Goal: Task Accomplishment & Management: Complete application form

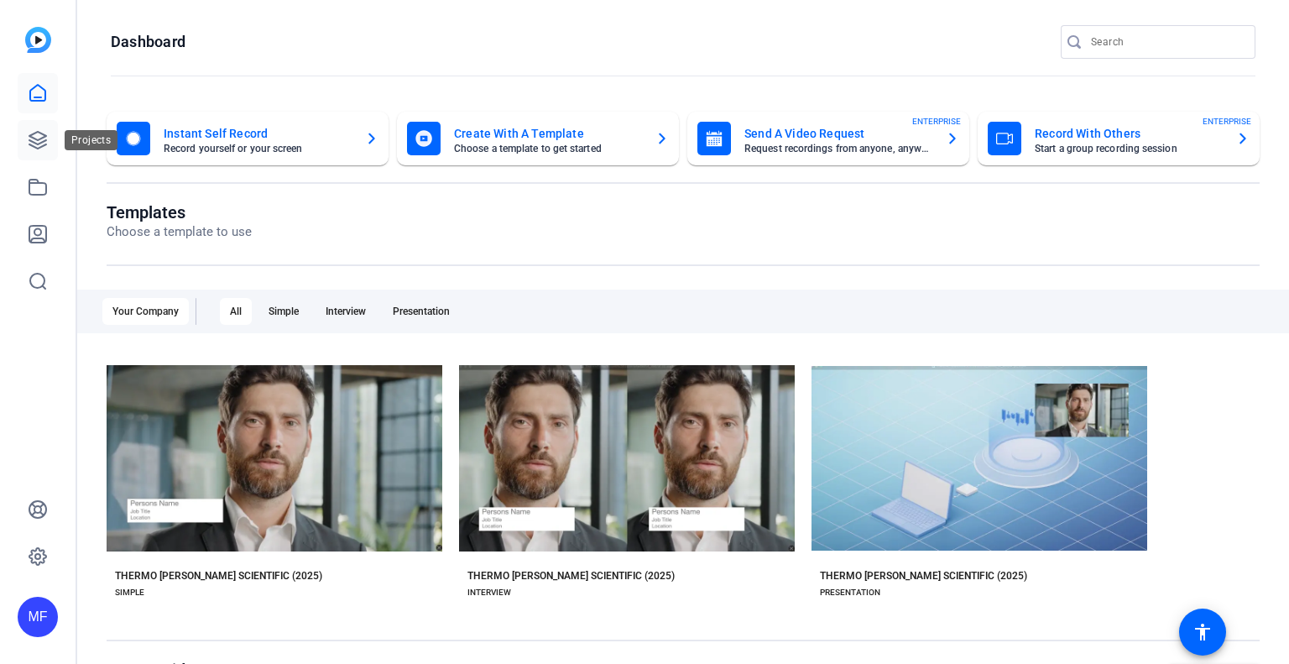
click at [31, 140] on icon at bounding box center [37, 140] width 17 height 17
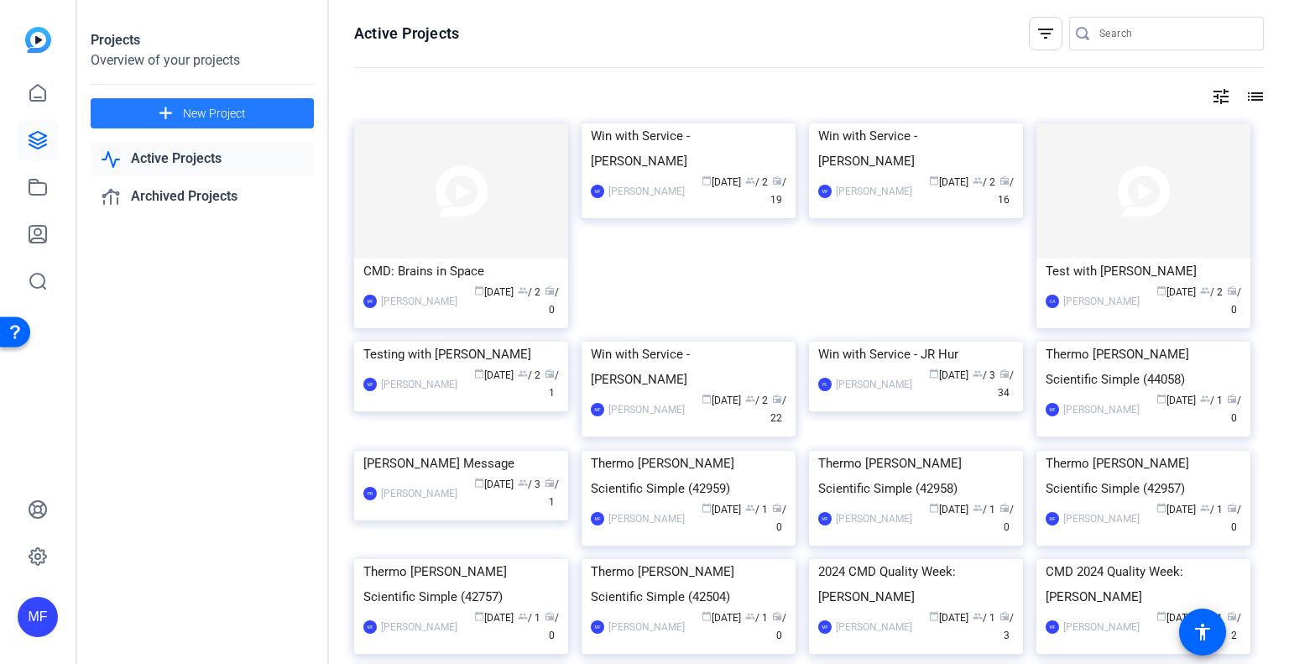
click at [194, 108] on span "New Project" at bounding box center [214, 114] width 63 height 18
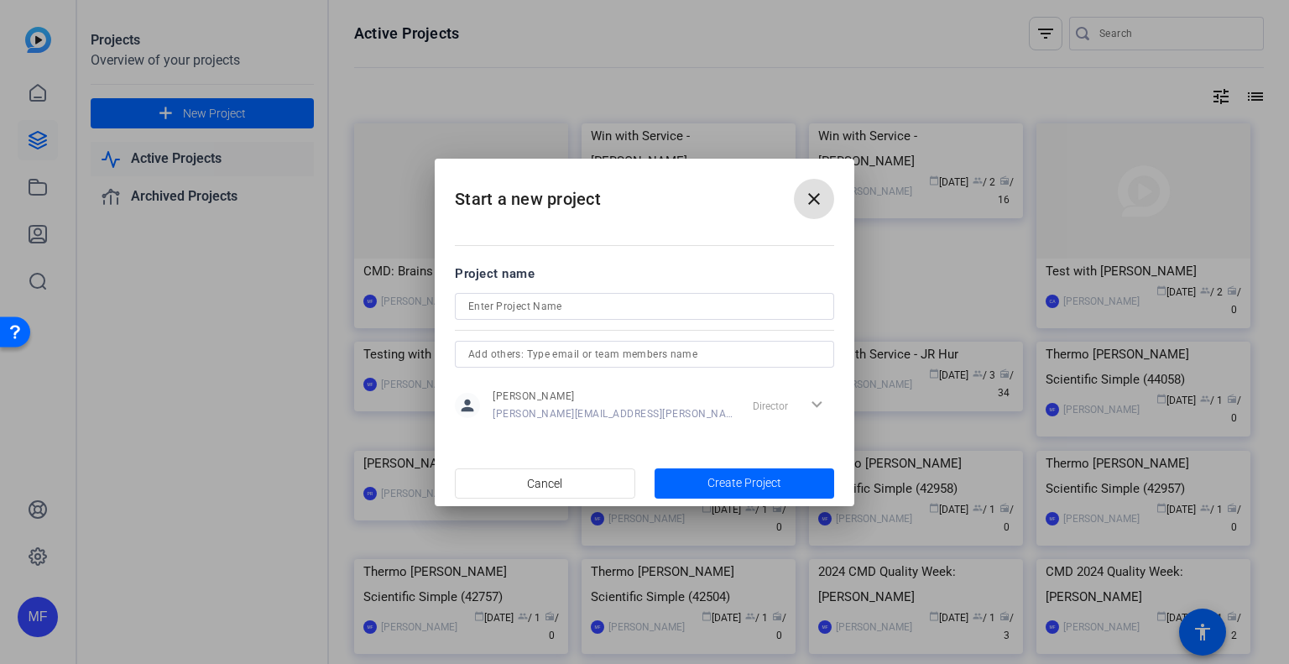
click at [590, 310] on input at bounding box center [644, 306] width 353 height 20
click at [549, 303] on input "CMD: Analyzing asteroids" at bounding box center [644, 306] width 353 height 20
click at [555, 306] on input "CMD: Asteroids" at bounding box center [644, 306] width 353 height 20
click at [499, 308] on input "CMD: Asteroids" at bounding box center [644, 306] width 353 height 20
click at [520, 304] on input "CMD: Asteroids" at bounding box center [644, 306] width 353 height 20
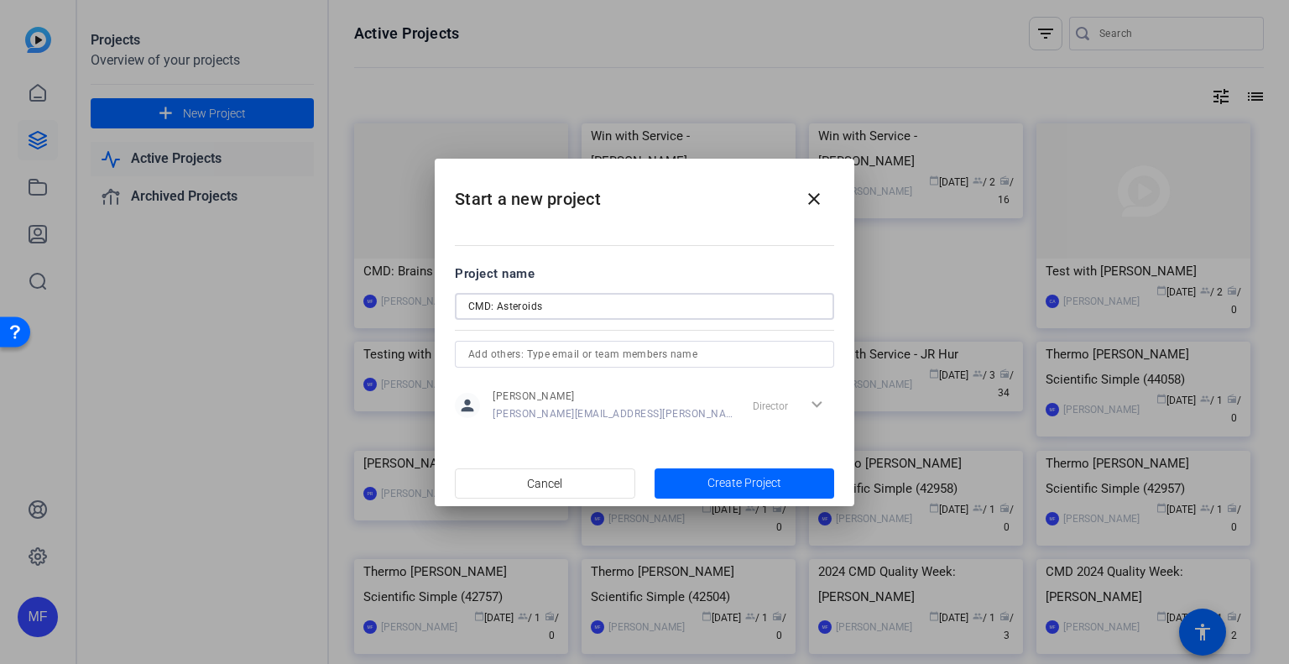
click at [520, 304] on input "CMD: Asteroids" at bounding box center [644, 306] width 353 height 20
type input "CMD: Life in Space?"
click at [620, 348] on input "text" at bounding box center [644, 354] width 353 height 20
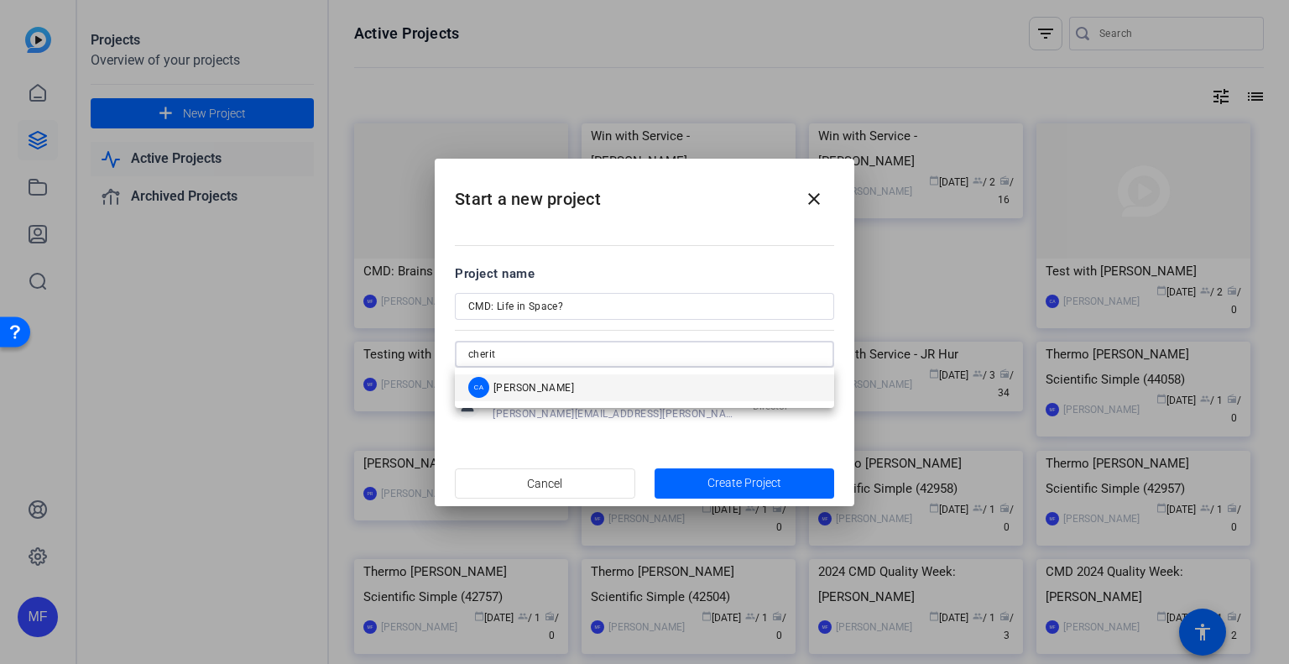
type input "cherit"
click at [568, 384] on mat-option "CA [PERSON_NAME]" at bounding box center [644, 387] width 379 height 27
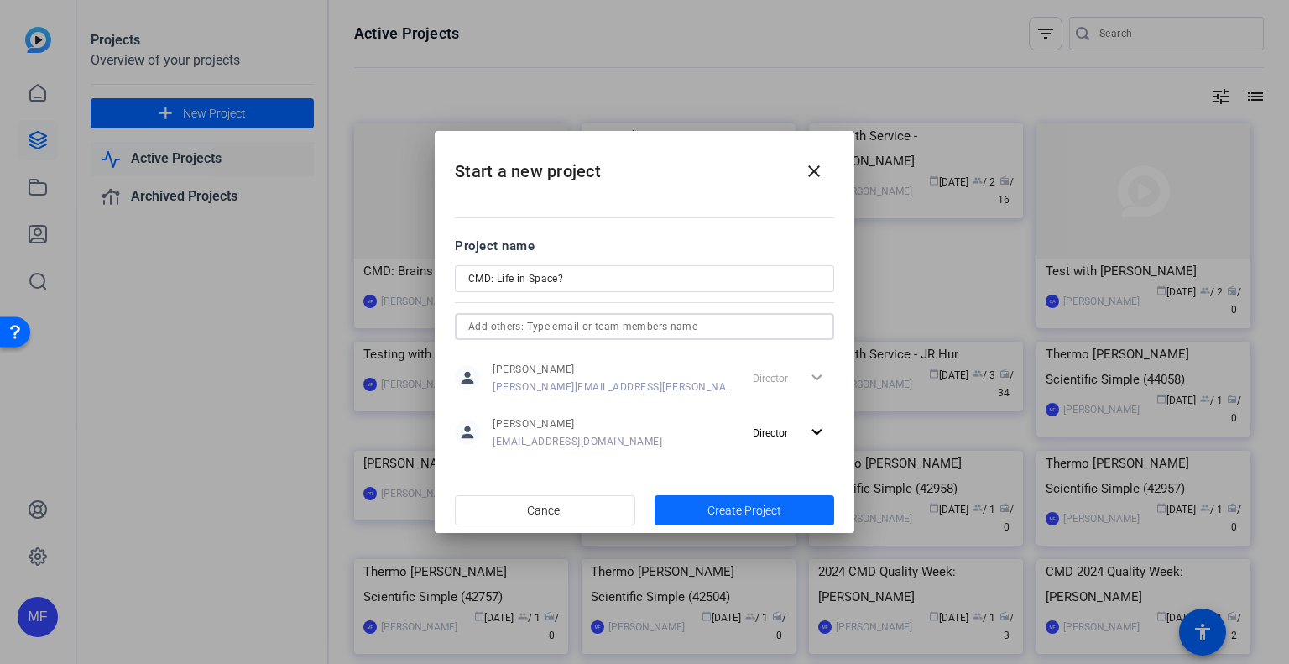
click at [712, 506] on span "Create Project" at bounding box center [745, 511] width 74 height 18
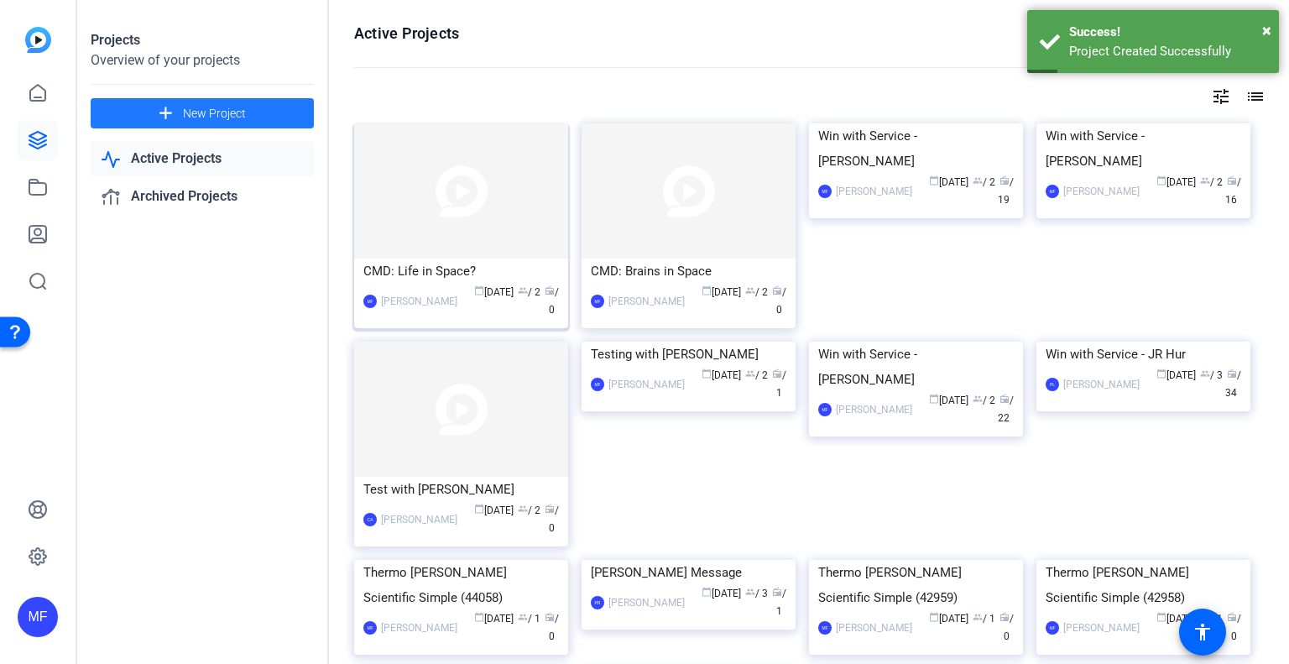
click at [454, 184] on img at bounding box center [461, 190] width 214 height 135
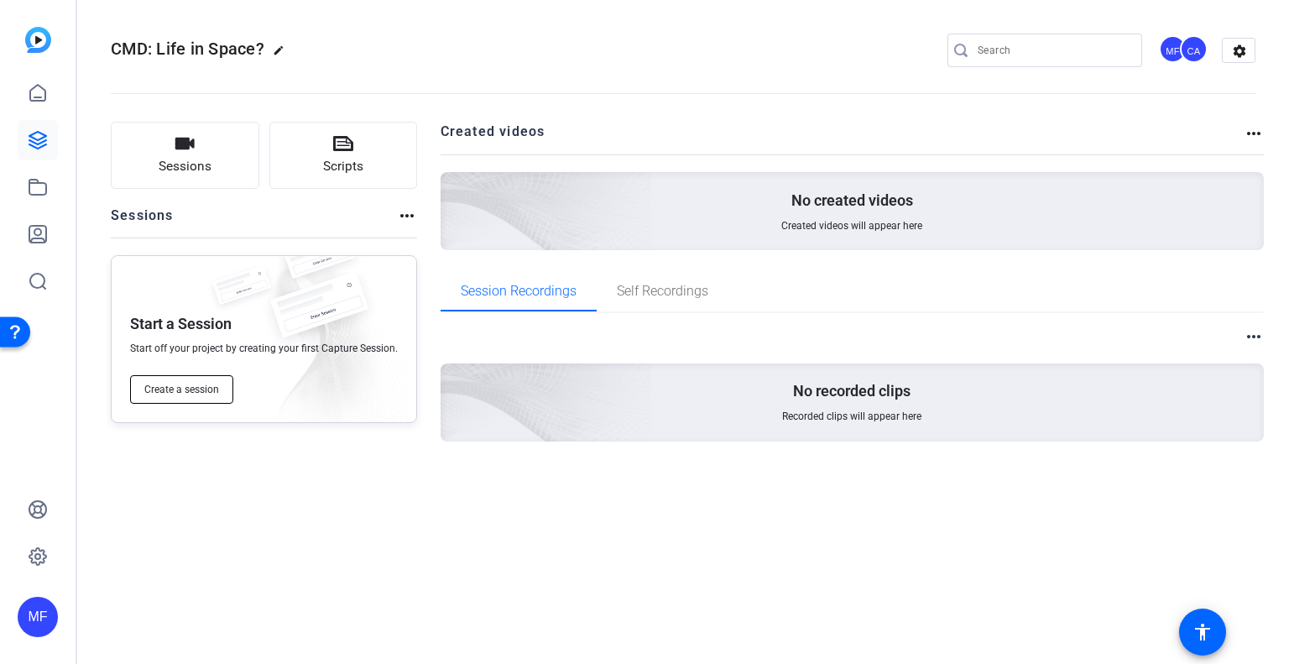
click at [176, 388] on span "Create a session" at bounding box center [181, 389] width 75 height 13
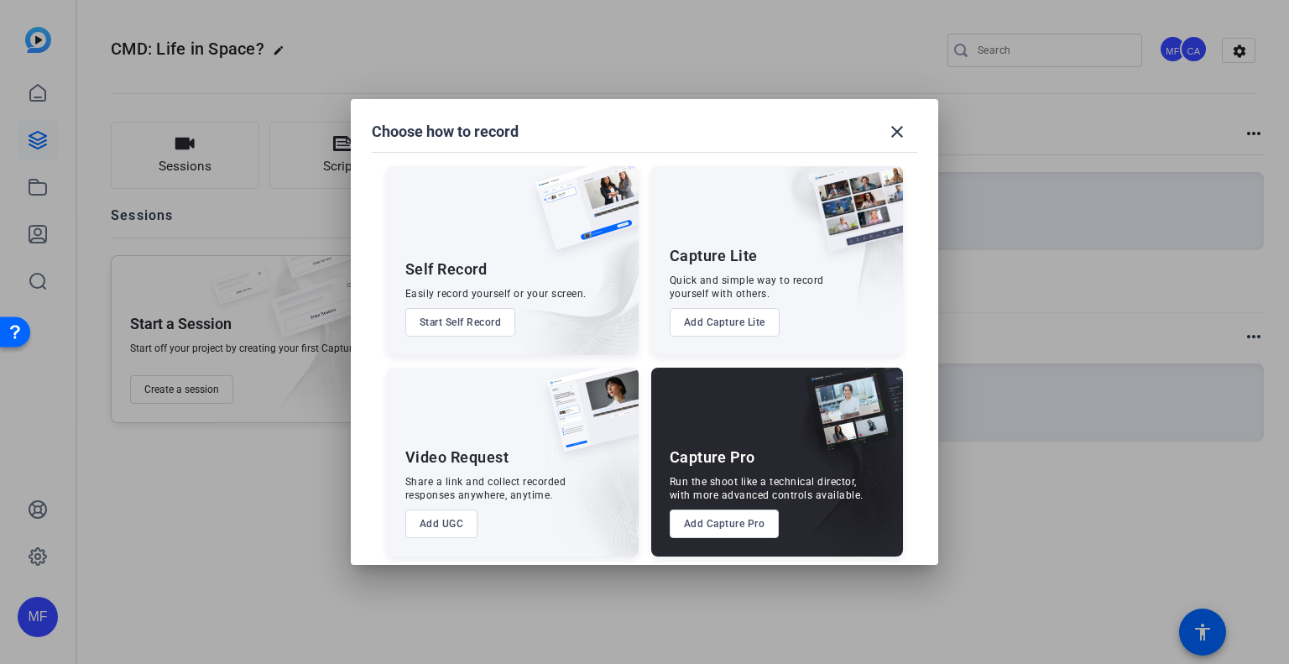
click at [735, 526] on button "Add Capture Pro" at bounding box center [725, 524] width 110 height 29
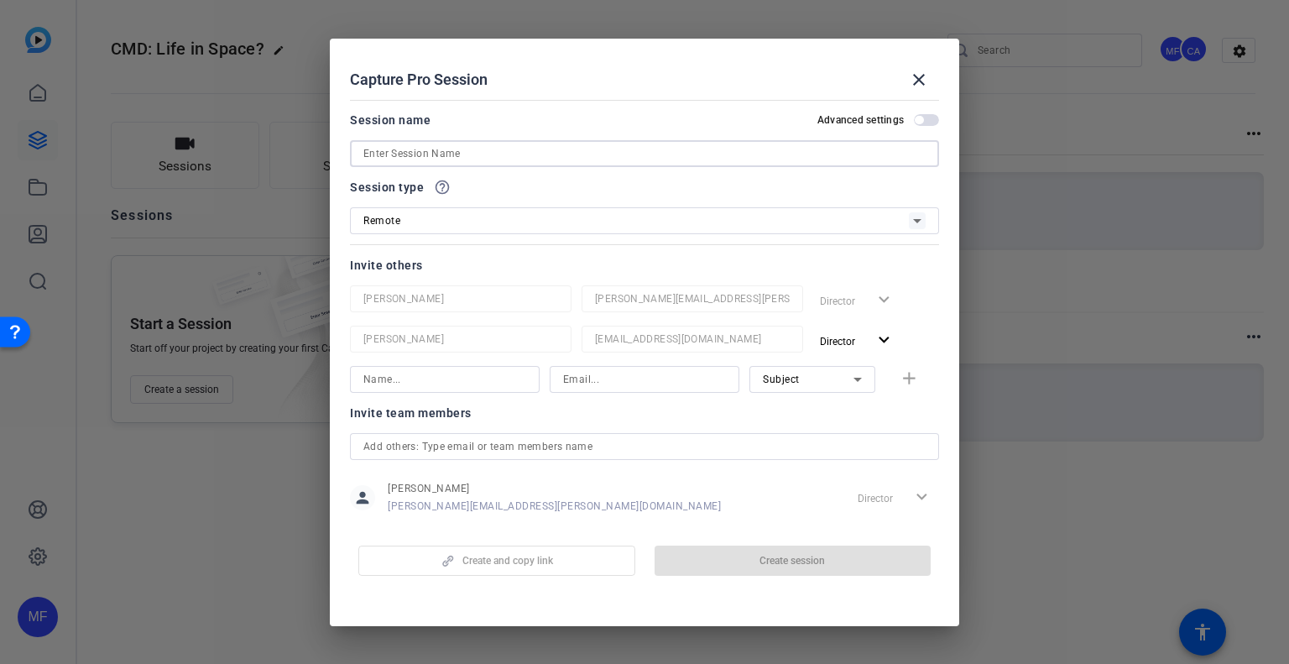
click at [418, 148] on input at bounding box center [644, 154] width 562 height 20
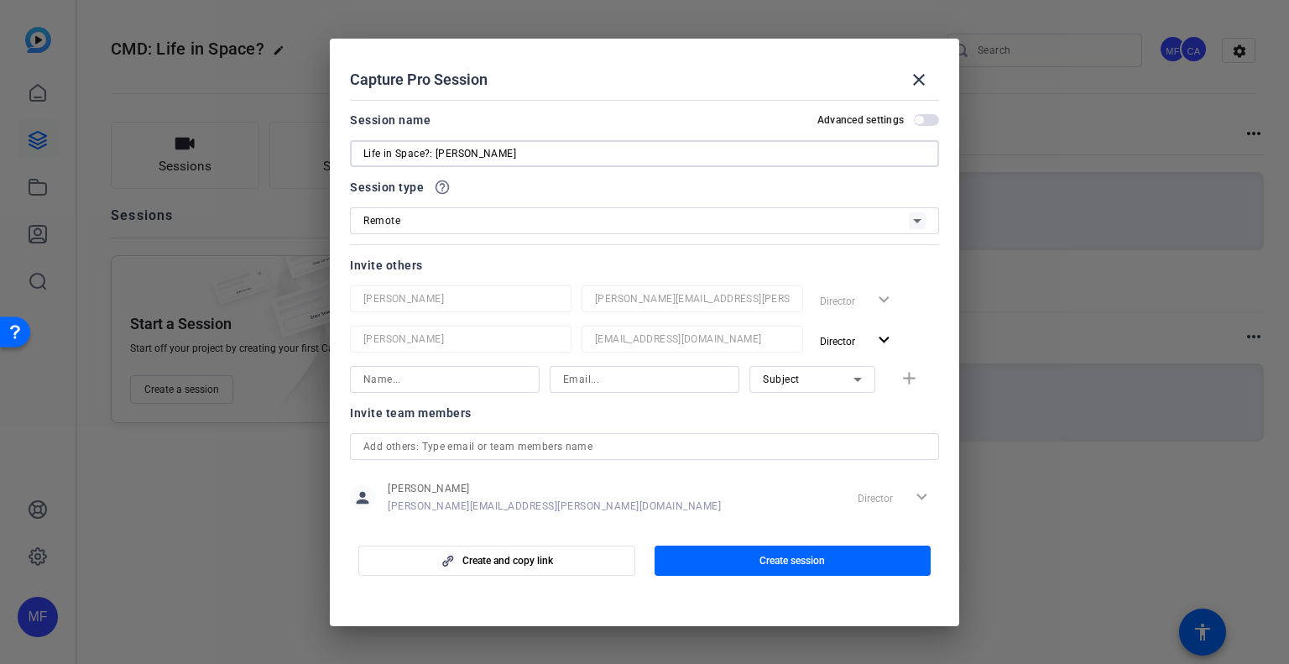
click at [500, 150] on input "Life in Space?: [PERSON_NAME]" at bounding box center [644, 154] width 562 height 20
type input "Life in Space?: [PERSON_NAME]"
click at [677, 376] on input at bounding box center [644, 379] width 163 height 20
click at [848, 379] on icon at bounding box center [858, 379] width 20 height 20
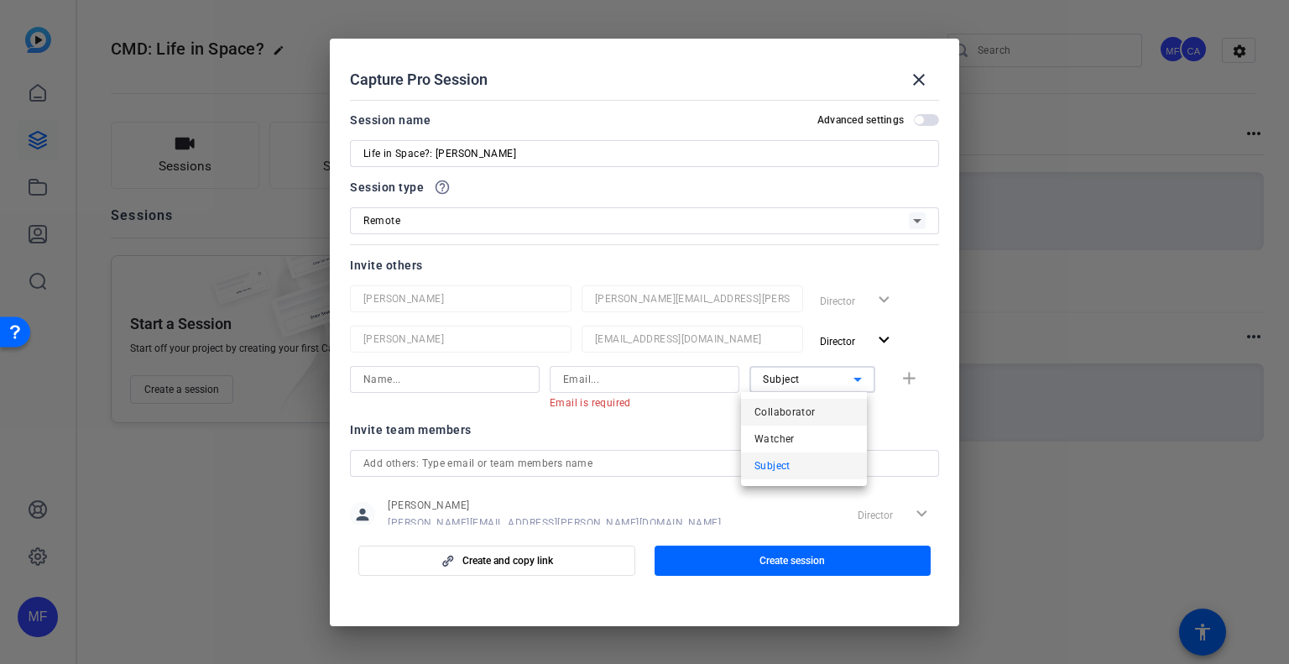
click at [818, 405] on mat-option "Collaborator" at bounding box center [804, 412] width 126 height 27
click at [574, 375] on input at bounding box center [644, 379] width 163 height 20
click at [578, 382] on input at bounding box center [644, 379] width 163 height 20
paste input "mailto:[PERSON_NAME][EMAIL_ADDRESS][DOMAIN_NAME]"
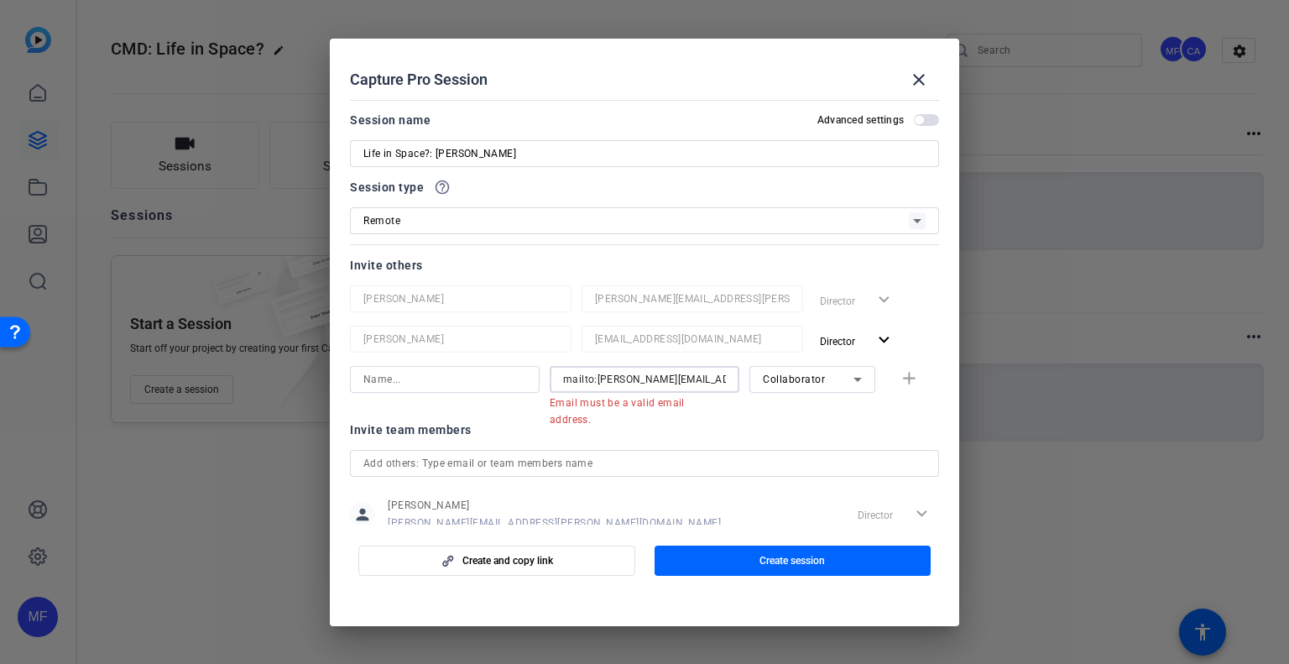
drag, startPoint x: 593, startPoint y: 376, endPoint x: 531, endPoint y: 379, distance: 61.3
click at [532, 379] on div "mailto:[PERSON_NAME][EMAIL_ADDRESS][DOMAIN_NAME] Email must be a valid email ad…" at bounding box center [644, 388] width 589 height 44
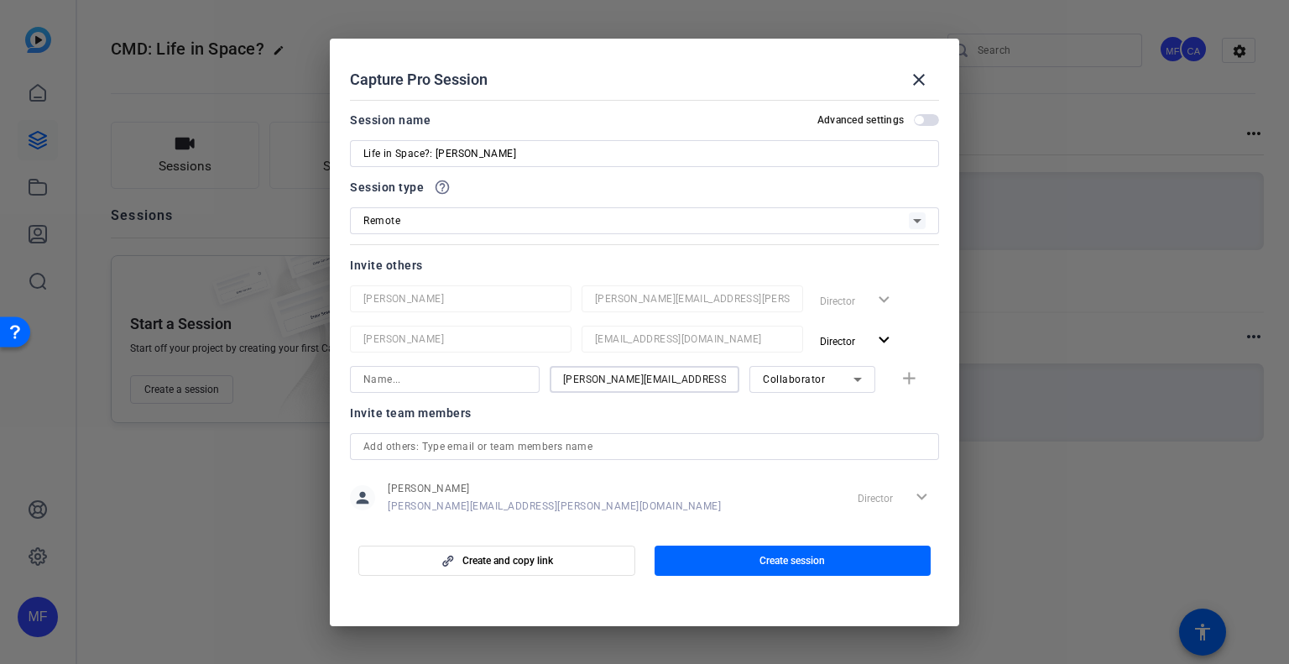
type input "[PERSON_NAME][EMAIL_ADDRESS][DOMAIN_NAME]"
click at [489, 384] on input at bounding box center [444, 379] width 163 height 20
type input "[PERSON_NAME]"
click at [900, 369] on mat-icon "add" at bounding box center [909, 379] width 21 height 21
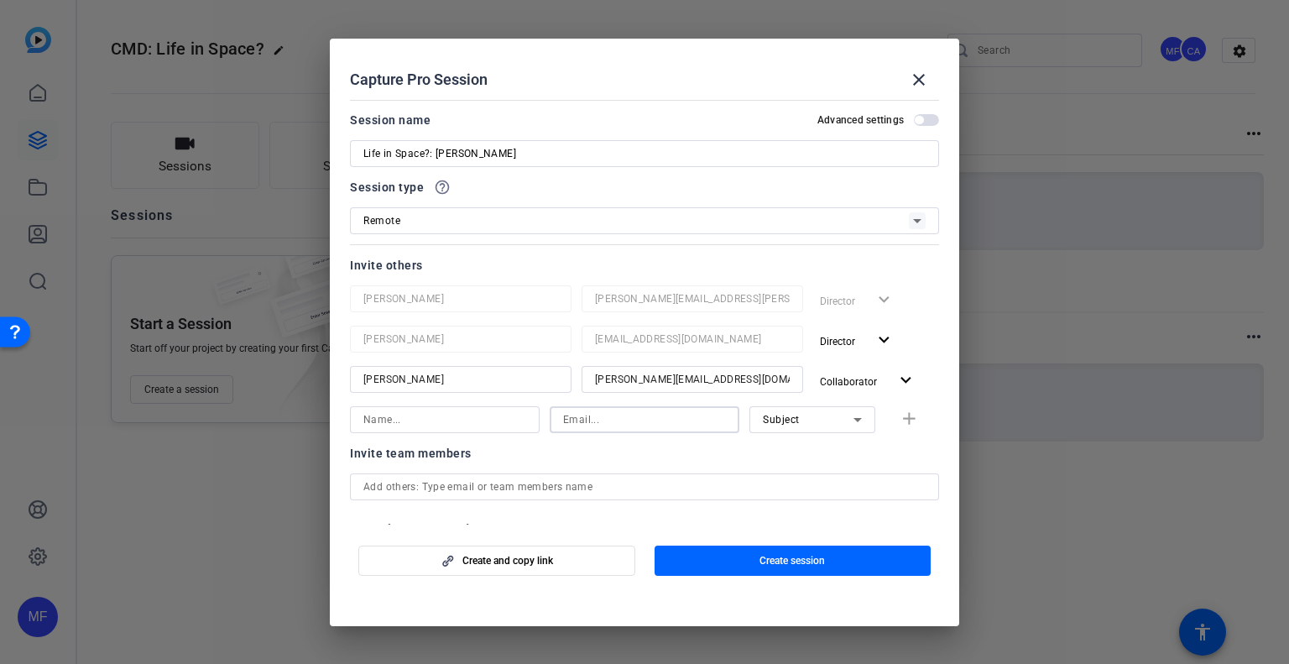
click at [659, 416] on input at bounding box center [644, 420] width 163 height 20
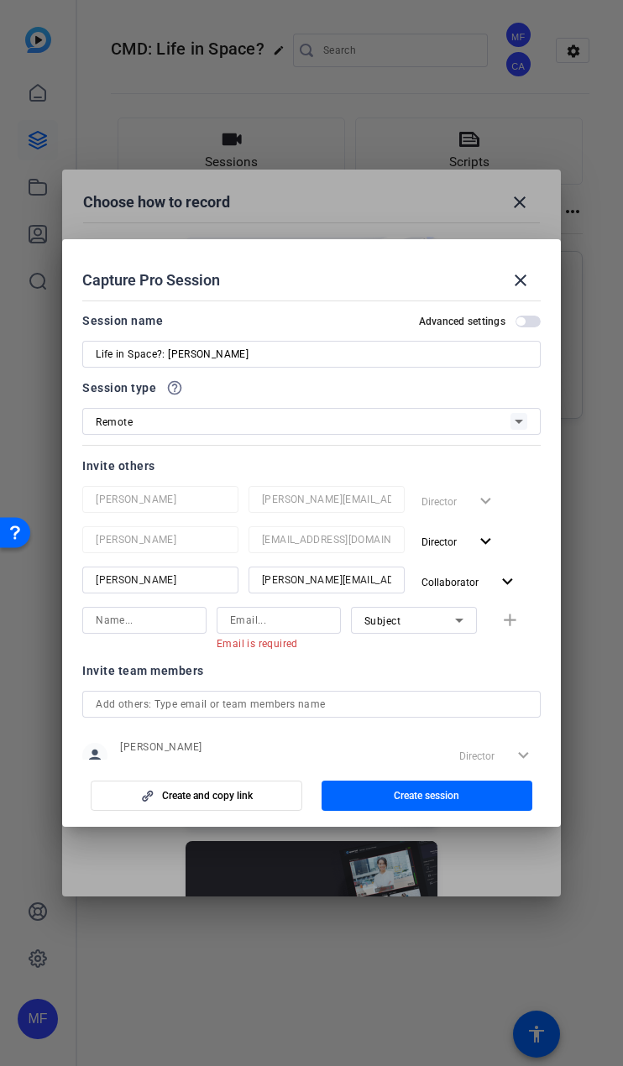
click at [183, 355] on input "Life in Space?: [PERSON_NAME]" at bounding box center [311, 354] width 431 height 20
type input "Life in Space?: [PERSON_NAME]"
click at [112, 616] on input at bounding box center [144, 620] width 97 height 20
type input "[PERSON_NAME]"
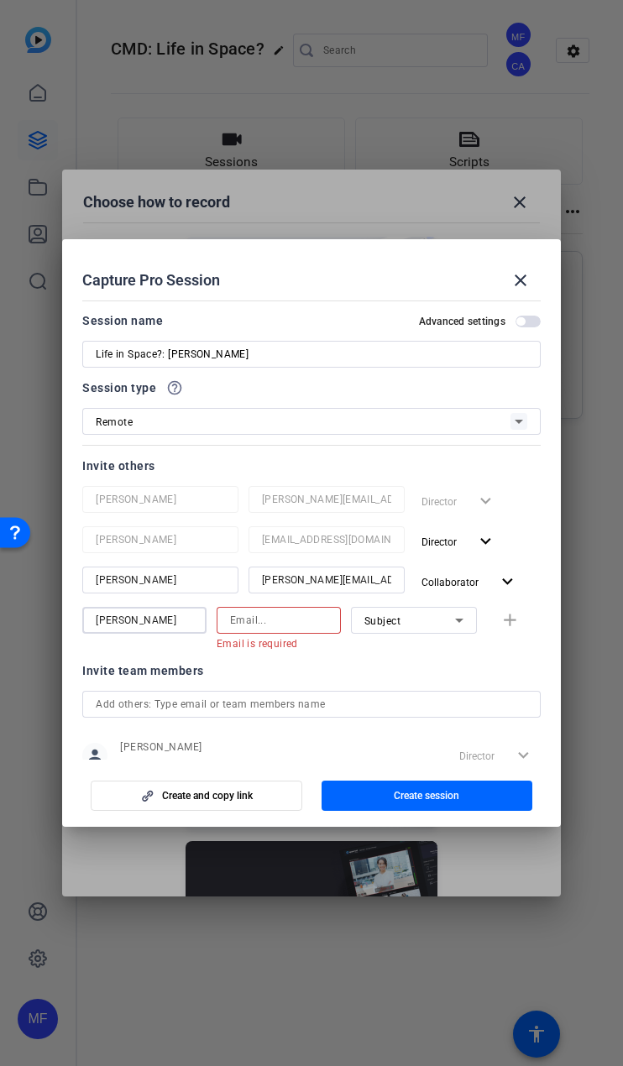
click at [236, 610] on div at bounding box center [278, 620] width 97 height 27
click at [280, 612] on input at bounding box center [278, 620] width 97 height 20
click at [243, 630] on div at bounding box center [278, 620] width 97 height 27
click at [243, 621] on input at bounding box center [278, 620] width 97 height 20
paste input "[EMAIL_ADDRESS][DOMAIN_NAME]"
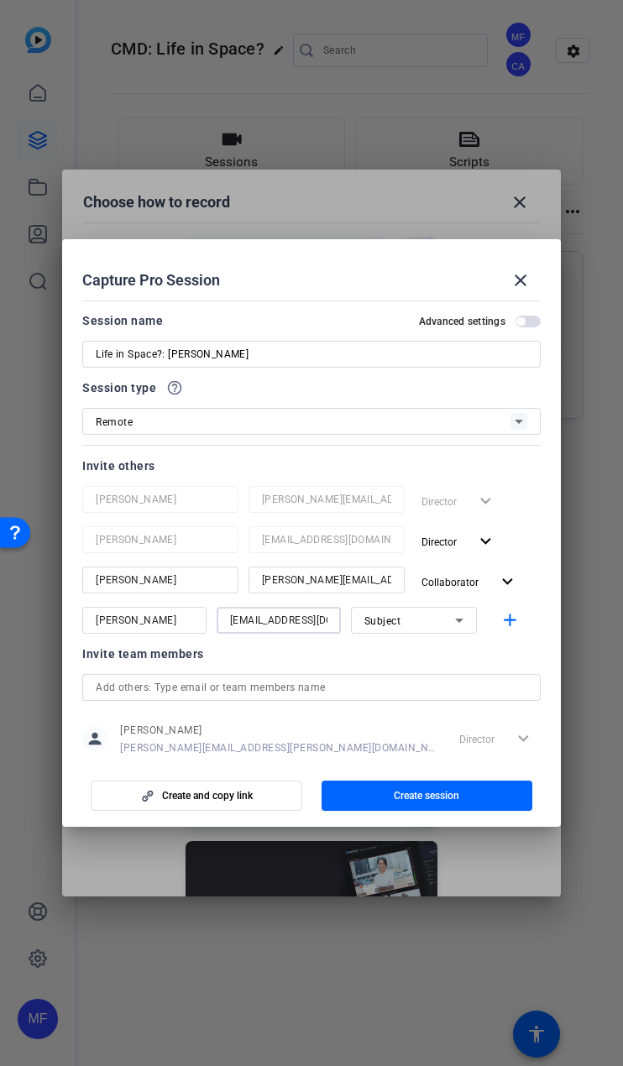
scroll to position [0, 13]
type input "[EMAIL_ADDRESS][DOMAIN_NAME]"
click at [512, 627] on mat-icon "add" at bounding box center [509, 620] width 21 height 21
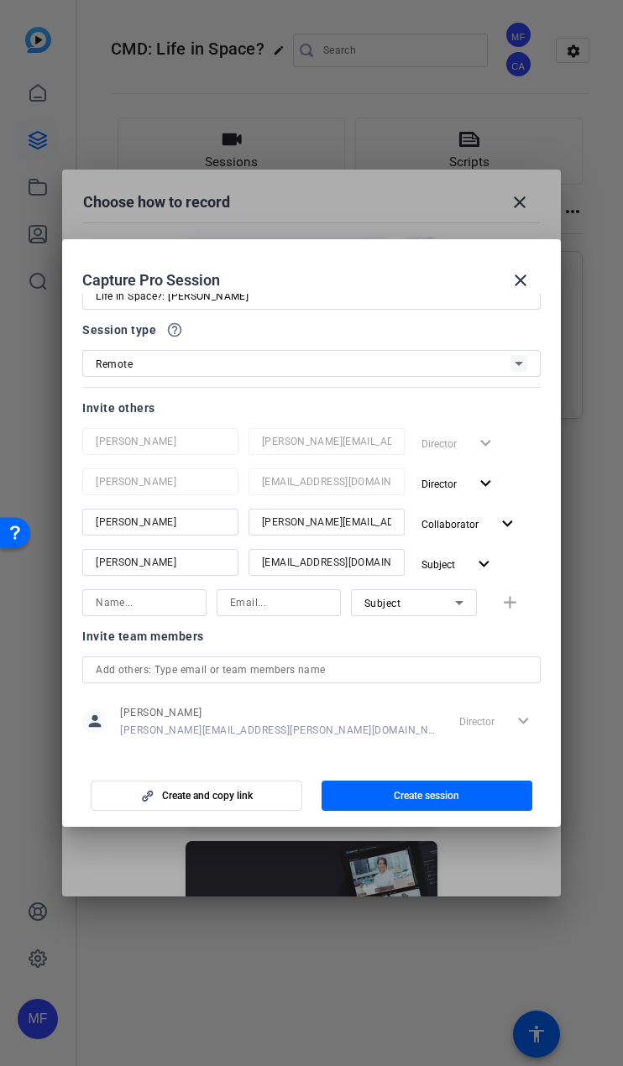
scroll to position [130, 0]
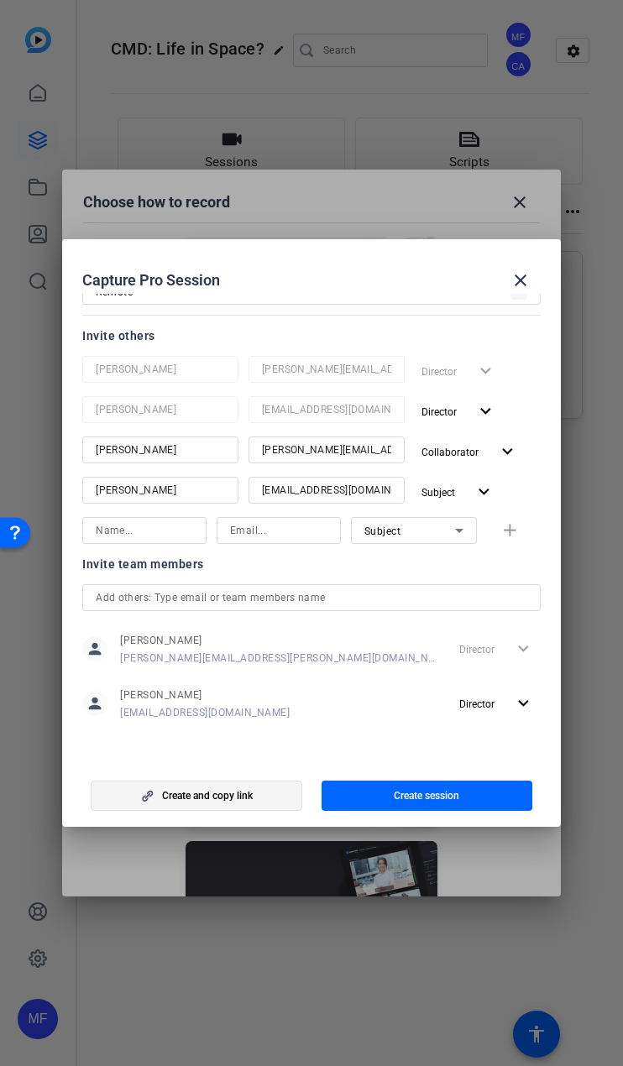
click at [164, 663] on span "Create and copy link" at bounding box center [207, 795] width 91 height 13
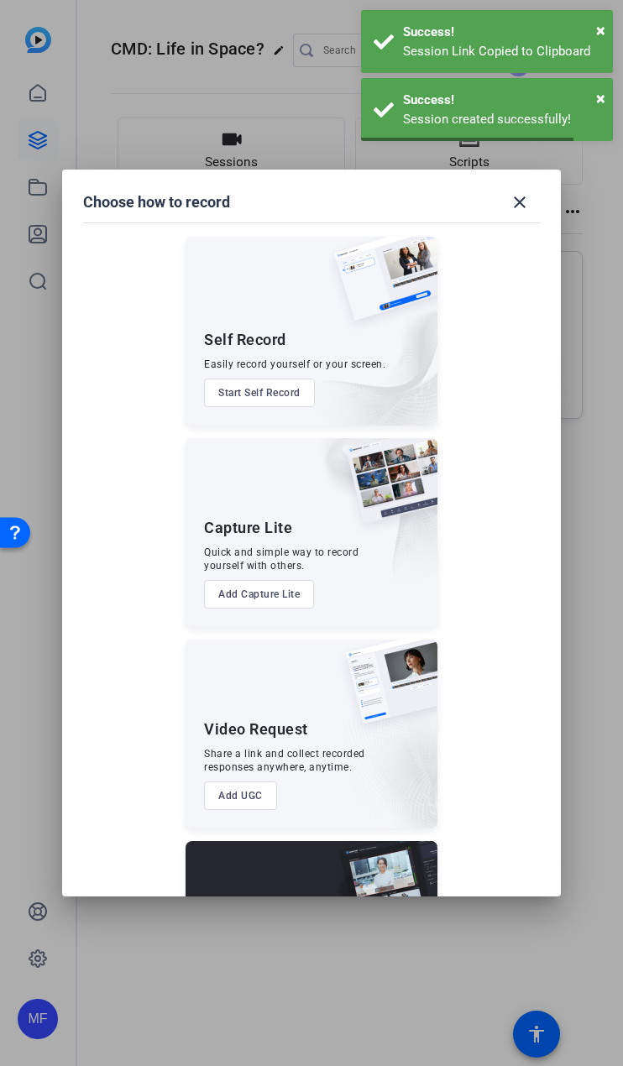
scroll to position [0, 0]
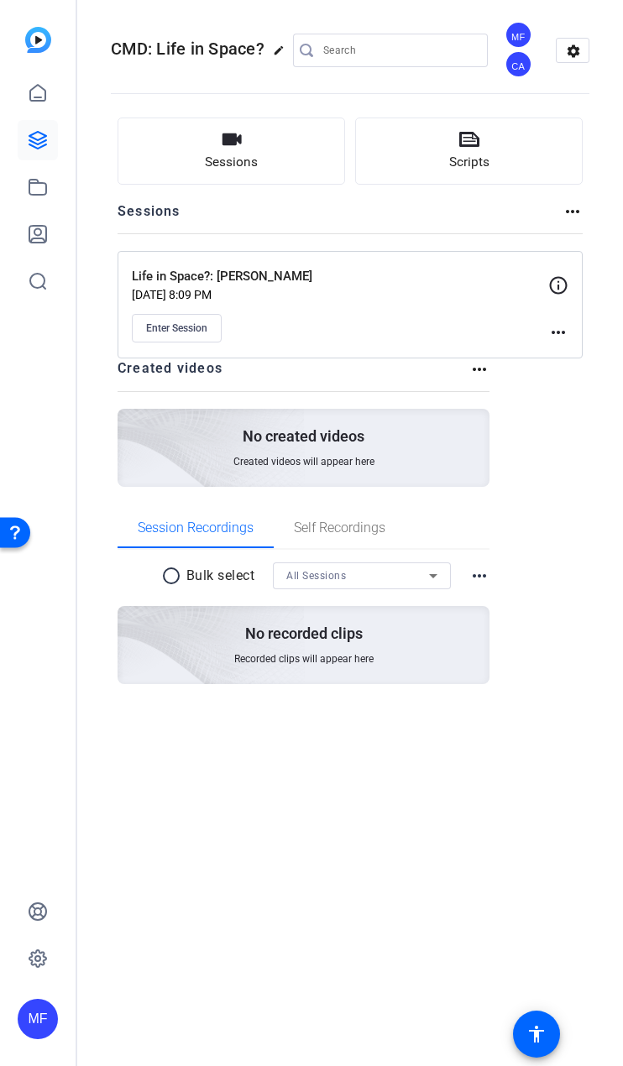
click at [557, 335] on mat-icon "more_horiz" at bounding box center [558, 332] width 20 height 20
click at [531, 353] on span "Edit Session" at bounding box center [517, 357] width 76 height 20
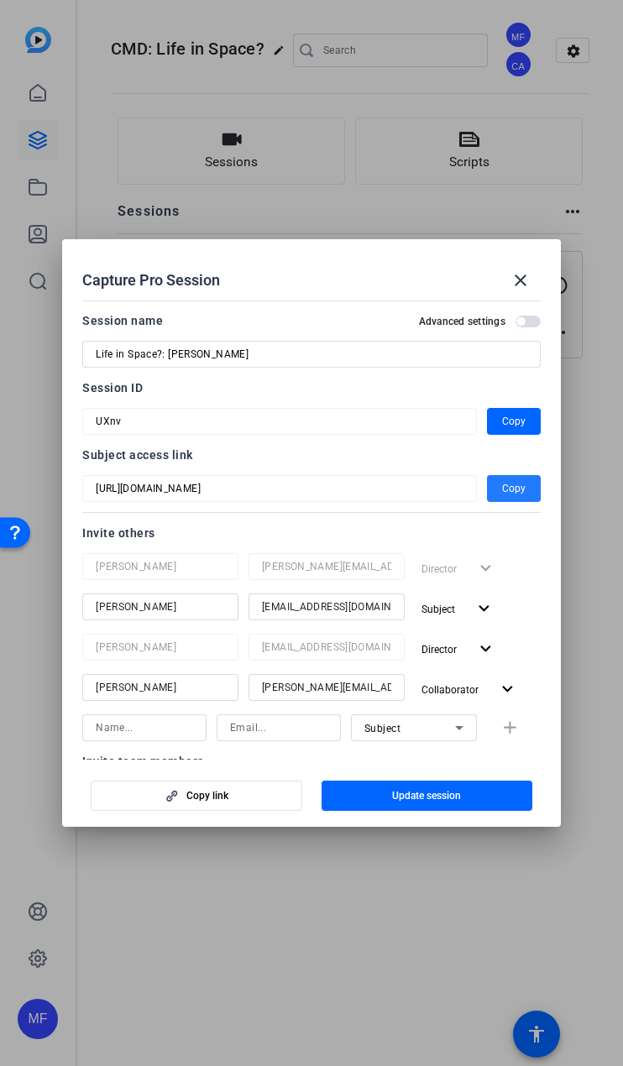
click at [510, 483] on span "Copy" at bounding box center [514, 489] width 24 height 20
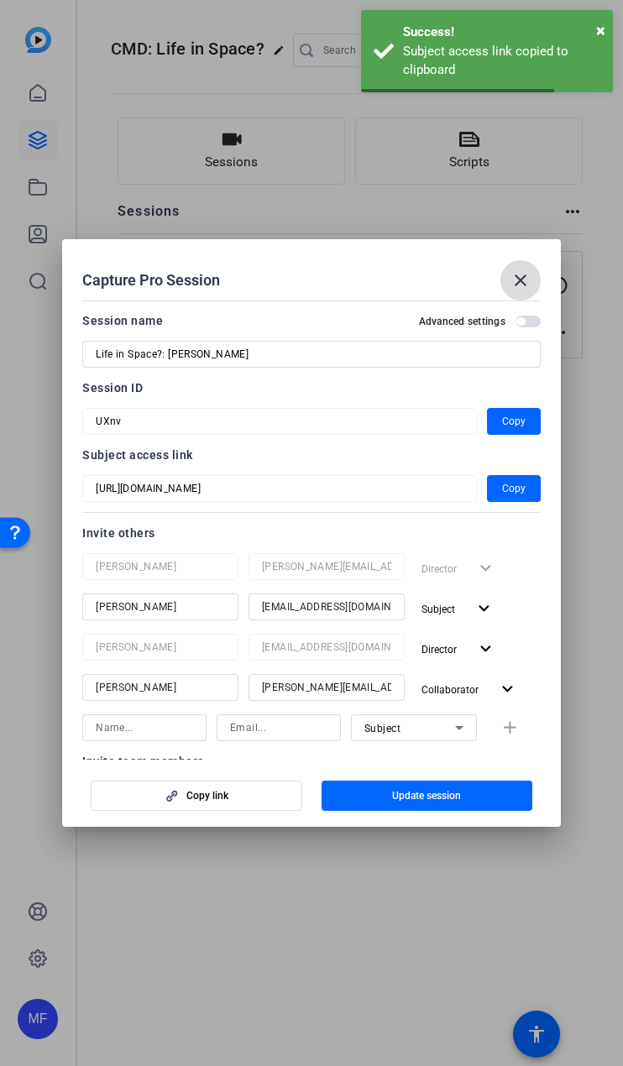
click at [523, 280] on mat-icon "close" at bounding box center [520, 280] width 20 height 20
